Goal: Find specific page/section

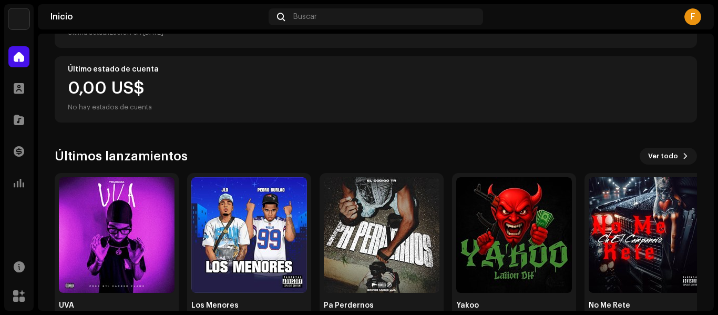
scroll to position [204, 0]
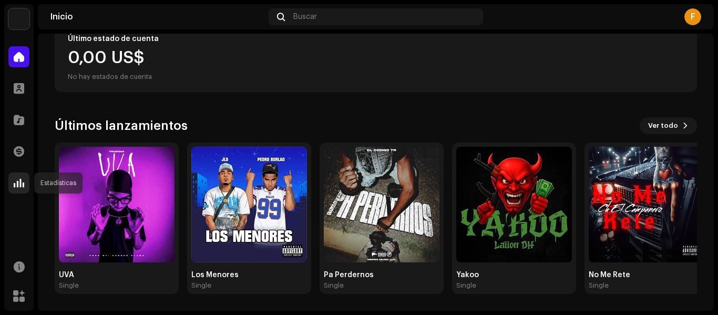
click at [19, 183] on span at bounding box center [19, 183] width 11 height 8
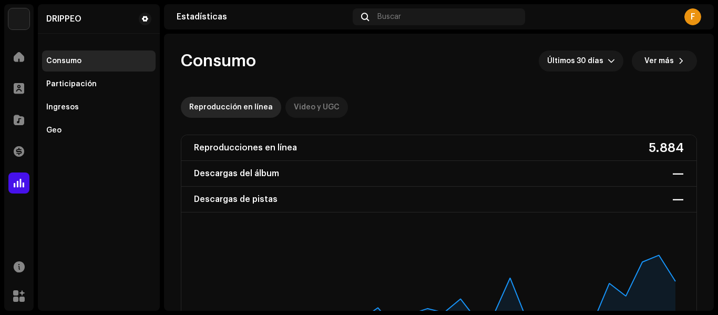
click at [318, 102] on div "Video y UGC" at bounding box center [317, 107] width 46 height 21
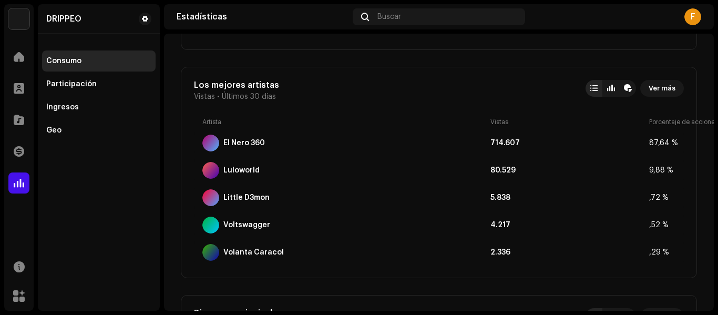
scroll to position [770, 0]
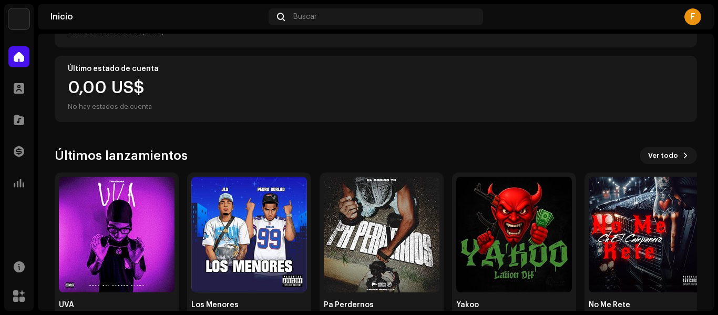
scroll to position [204, 0]
